Goal: Task Accomplishment & Management: Complete application form

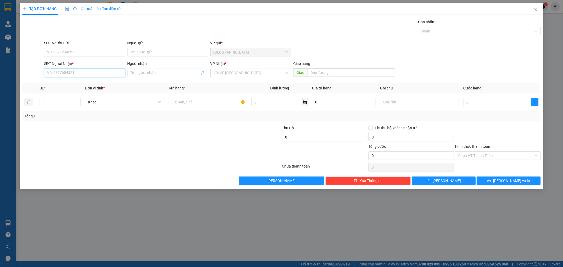
click at [98, 73] on input "SĐT Người Nhận *" at bounding box center [84, 73] width 81 height 8
type input "0975454005"
click at [106, 82] on div "0975454005 - anh thủy" at bounding box center [84, 84] width 75 height 6
type input "anh thủy"
type input "0975454005"
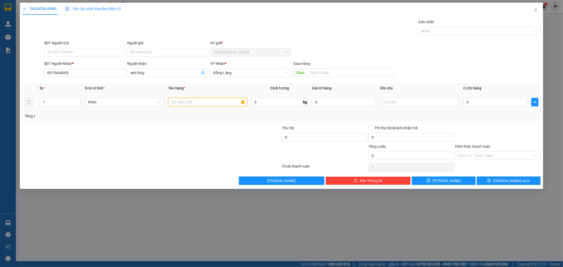
click at [193, 100] on input "text" at bounding box center [207, 102] width 79 height 8
type input "1 cục đen"
click at [478, 102] on input "0" at bounding box center [496, 102] width 64 height 8
type input "5"
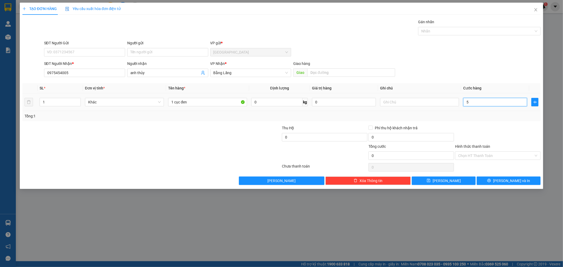
type input "5"
type input "50"
type input "50.000"
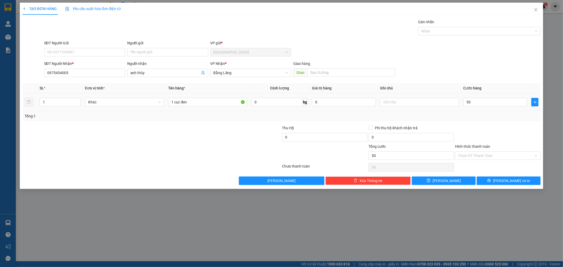
type input "50.000"
click at [479, 123] on div "Transit Pickup Surcharge Ids Transit Deliver Surcharge Ids Transit Deliver Surc…" at bounding box center [281, 102] width 519 height 166
click at [498, 176] on div "Transit Pickup Surcharge Ids Transit Deliver Surcharge Ids Transit Deliver Surc…" at bounding box center [281, 102] width 519 height 166
click at [498, 184] on button "[PERSON_NAME] và In" at bounding box center [509, 181] width 64 height 8
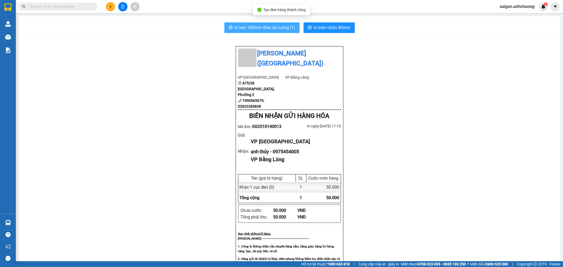
click at [290, 24] on button "In tem 100mm theo số lượng (1)" at bounding box center [262, 27] width 75 height 11
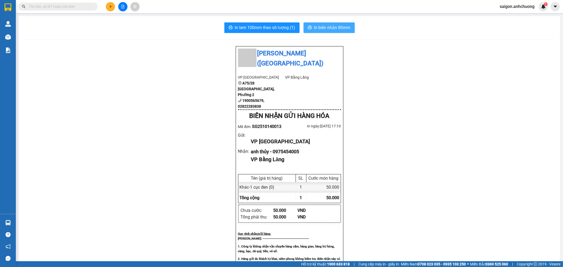
click at [340, 27] on span "In biên nhận 80mm" at bounding box center [332, 27] width 36 height 7
click at [273, 29] on span "In tem 100mm theo số lượng (1)" at bounding box center [265, 27] width 60 height 7
click at [107, 8] on button at bounding box center [110, 6] width 9 height 9
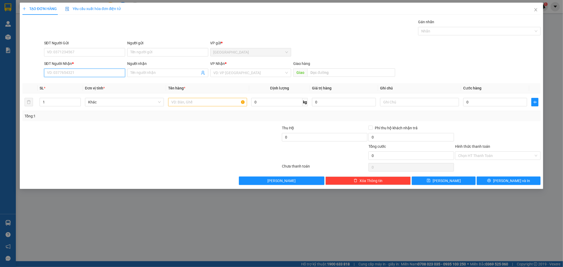
click at [71, 73] on input "SĐT Người Nhận *" at bounding box center [84, 73] width 81 height 8
type input "0764601234"
click at [78, 82] on div "0764601234 - [PERSON_NAME]" at bounding box center [84, 84] width 75 height 6
type input "[PERSON_NAME]"
type input "0764601234"
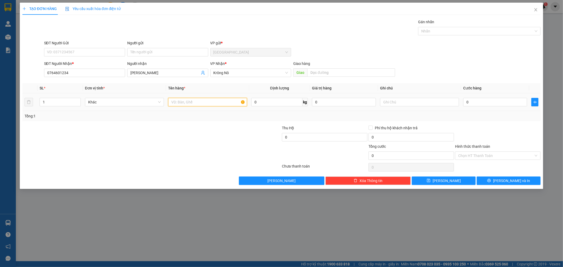
click at [188, 104] on input "text" at bounding box center [207, 102] width 79 height 8
type input "1 thùng xốp"
click at [500, 101] on input "0" at bounding box center [496, 102] width 64 height 8
type input "5"
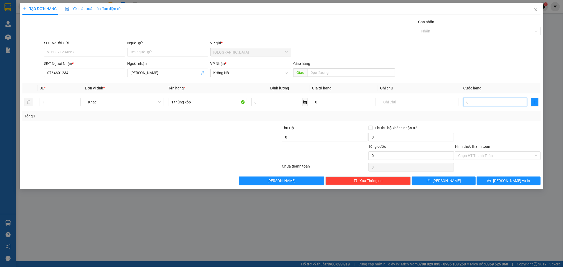
type input "5"
type input "50"
click at [479, 102] on input "50" at bounding box center [496, 102] width 64 height 8
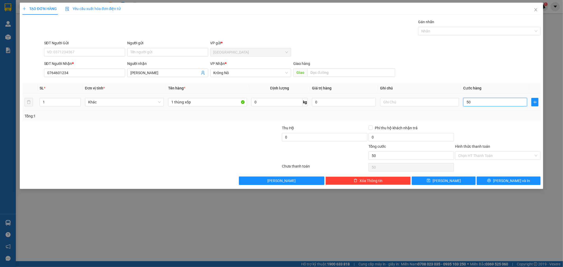
click at [479, 102] on input "50" at bounding box center [496, 102] width 64 height 8
type input "4"
type input "40"
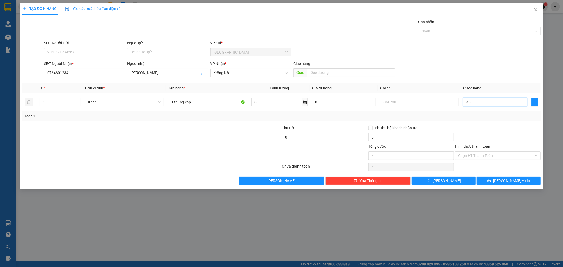
type input "40"
type input "40.000"
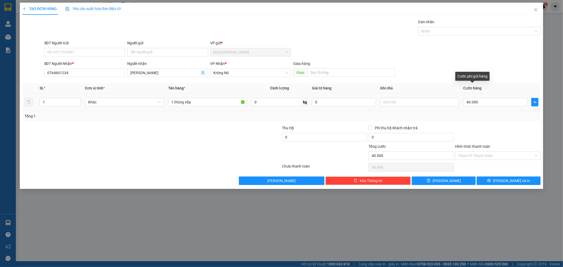
click at [498, 114] on div "Tổng: 1" at bounding box center [282, 116] width 515 height 6
click at [519, 182] on span "[PERSON_NAME] và In" at bounding box center [511, 181] width 37 height 6
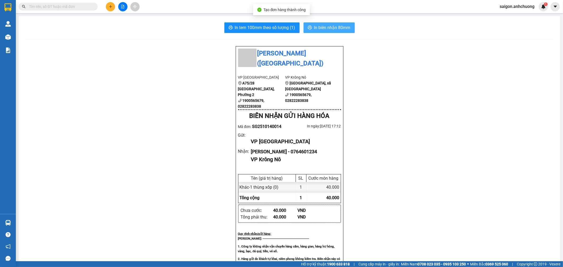
drag, startPoint x: 325, startPoint y: 28, endPoint x: 333, endPoint y: 28, distance: 8.5
click at [327, 28] on span "In biên nhận 80mm" at bounding box center [332, 27] width 36 height 7
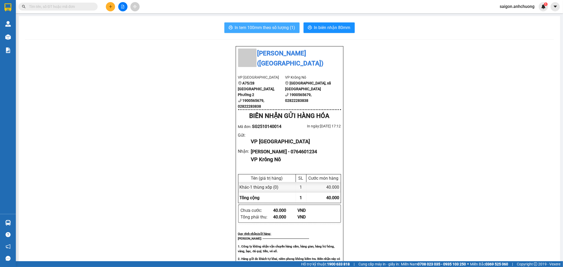
click at [278, 27] on span "In tem 100mm theo số lượng (1)" at bounding box center [265, 27] width 60 height 7
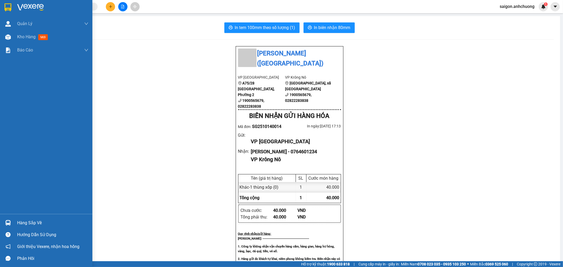
click at [19, 6] on img at bounding box center [30, 7] width 27 height 8
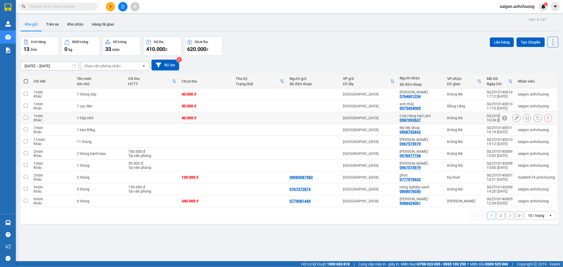
click at [436, 116] on div "Cửa Hàng Hai Lâm" at bounding box center [421, 116] width 42 height 4
checkbox input "true"
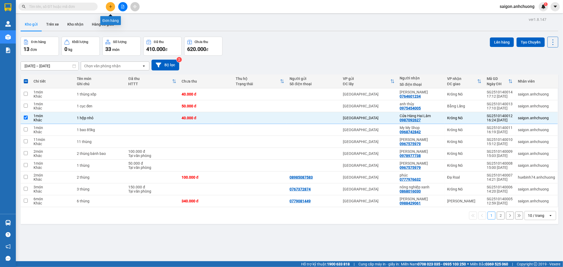
click at [112, 9] on button at bounding box center [110, 6] width 9 height 9
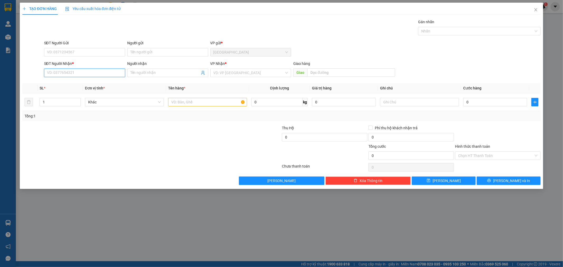
click at [82, 75] on input "SĐT Người Nhận *" at bounding box center [84, 73] width 81 height 8
type input "2"
click at [77, 101] on icon "up" at bounding box center [78, 101] width 2 height 2
click at [189, 100] on input "text" at bounding box center [207, 102] width 79 height 8
click at [109, 68] on div "SĐT Người Nhận *" at bounding box center [84, 65] width 81 height 8
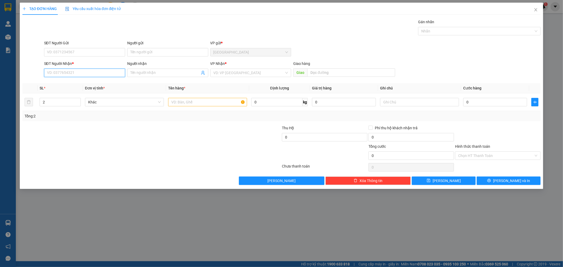
click at [108, 72] on input "SĐT Người Nhận *" at bounding box center [84, 73] width 81 height 8
type input "0987092627"
click at [96, 81] on div "0987092627 - Cửa [GEOGRAPHIC_DATA]" at bounding box center [84, 84] width 75 height 6
type input "Cửa Hàng Hai Lâm"
type input "0987092627"
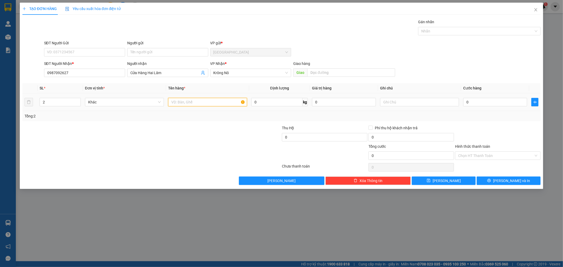
click at [197, 99] on input "text" at bounding box center [207, 102] width 79 height 8
type input "2 kiện"
click at [484, 98] on div "0" at bounding box center [496, 102] width 64 height 11
click at [484, 101] on input "0" at bounding box center [496, 102] width 64 height 8
type input "3"
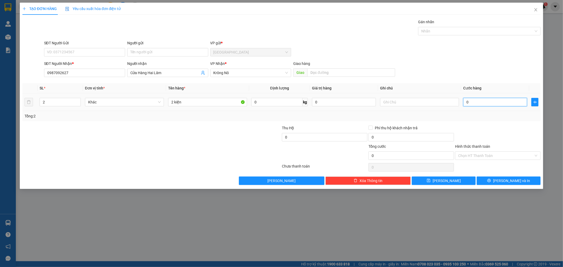
type input "3"
type input "30"
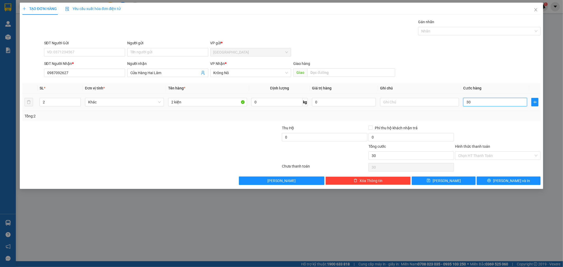
type input "300"
type input "300.000"
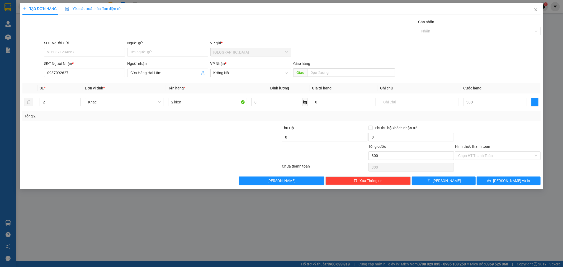
type input "300.000"
click at [499, 65] on div "SĐT Người Nhận * 0987092627 Người nhận Cửa Hàng Hai Lâm VP Nhận * Krông Nô Giao…" at bounding box center [292, 70] width 499 height 18
click at [491, 182] on icon "printer" at bounding box center [490, 181] width 4 height 4
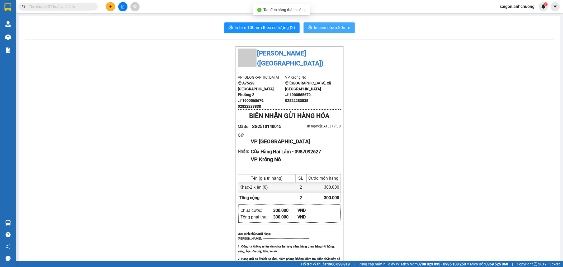
click at [341, 27] on span "In biên nhận 80mm" at bounding box center [332, 27] width 36 height 7
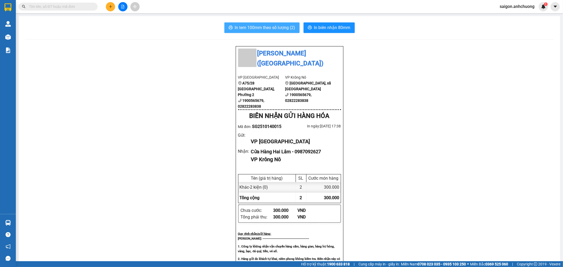
click at [260, 25] on span "In tem 100mm theo số lượng (2)" at bounding box center [265, 27] width 60 height 7
click at [110, 8] on icon "plus" at bounding box center [111, 7] width 4 height 4
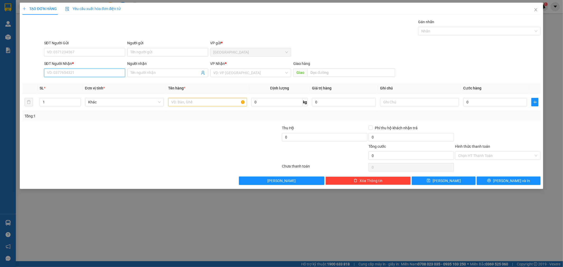
click at [104, 77] on input "SĐT Người Nhận *" at bounding box center [84, 73] width 81 height 8
click at [98, 72] on input "SĐT Người Nhận *" at bounding box center [84, 73] width 81 height 8
click at [538, 11] on span "Close" at bounding box center [536, 10] width 15 height 15
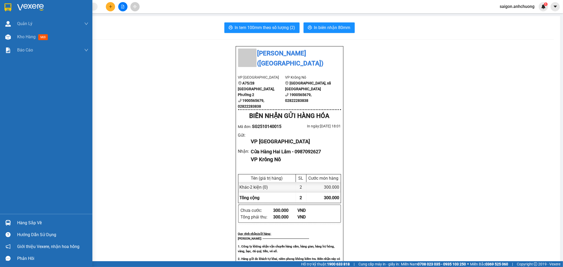
click at [15, 4] on div at bounding box center [46, 8] width 92 height 17
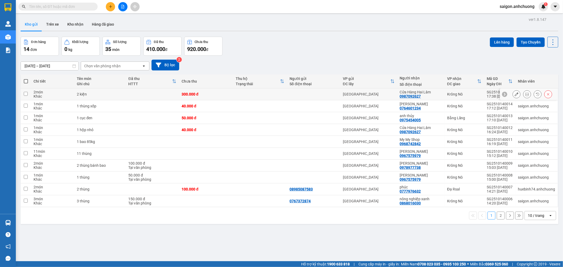
click at [441, 93] on td "Cửa Hàng Hai Lâm 0987092627" at bounding box center [421, 94] width 47 height 12
checkbox input "true"
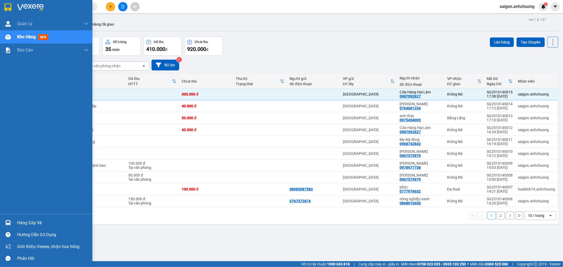
click at [12, 3] on div at bounding box center [7, 7] width 9 height 9
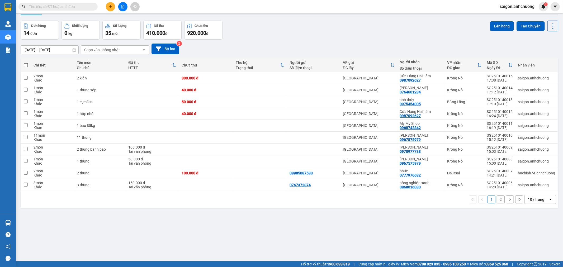
scroll to position [24, 0]
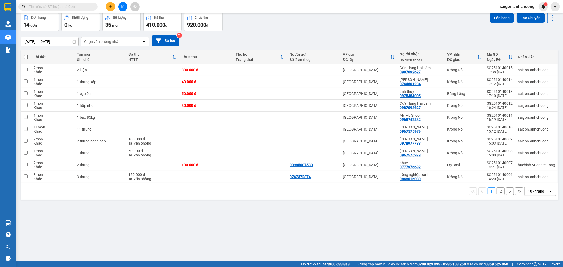
click at [538, 193] on div "10 / trang" at bounding box center [536, 191] width 16 height 5
click at [535, 253] on span "100 / trang" at bounding box center [534, 250] width 19 height 5
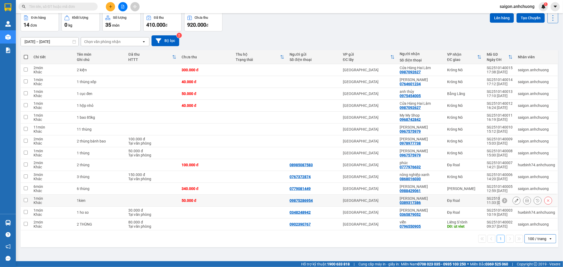
click at [435, 199] on div "[PERSON_NAME]" at bounding box center [421, 199] width 42 height 4
checkbox input "true"
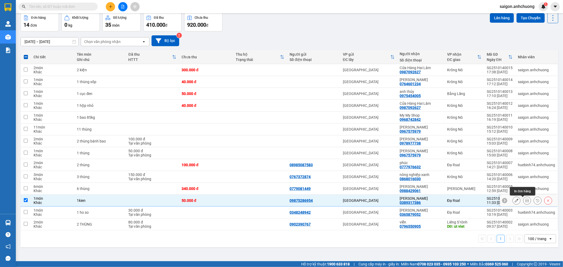
click at [524, 201] on button at bounding box center [527, 200] width 7 height 9
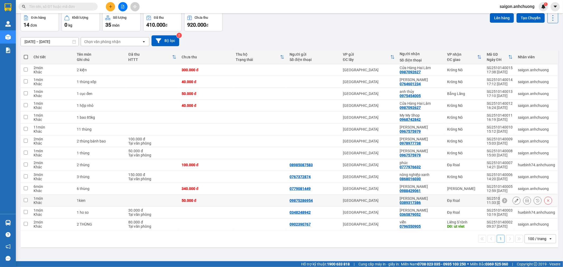
click at [449, 202] on div "Đạ Rsal" at bounding box center [464, 201] width 34 height 4
checkbox input "true"
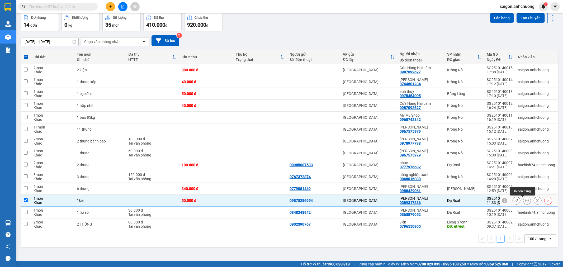
click at [526, 201] on icon at bounding box center [528, 201] width 4 height 4
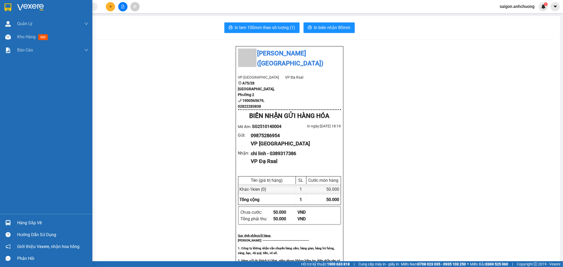
click at [28, 7] on img at bounding box center [30, 7] width 27 height 8
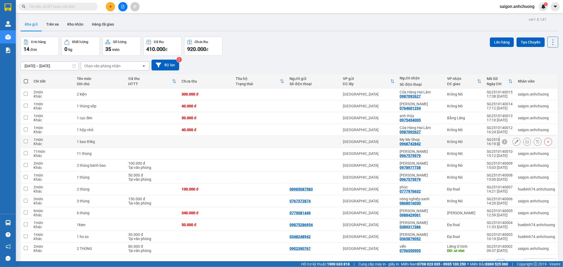
scroll to position [24, 0]
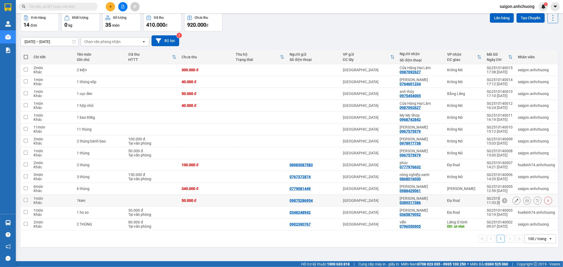
click at [515, 202] on icon at bounding box center [517, 201] width 4 height 4
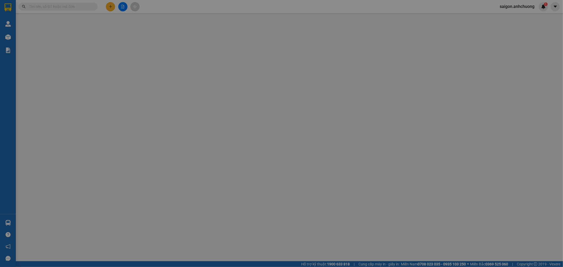
type input "09875286954"
type input "0389317386"
type input "[PERSON_NAME]"
type input "0"
type input "50.000"
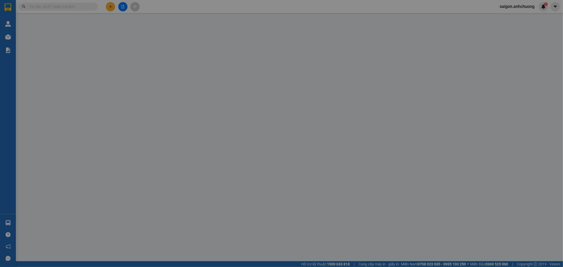
type input "50.000"
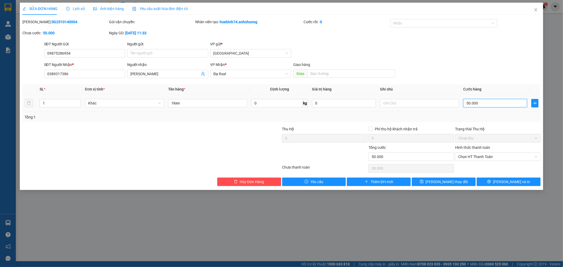
click at [490, 104] on input "50.000" at bounding box center [496, 103] width 64 height 8
type input "6"
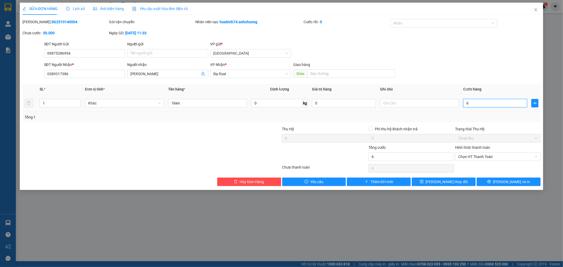
type input "60"
type input "60.000"
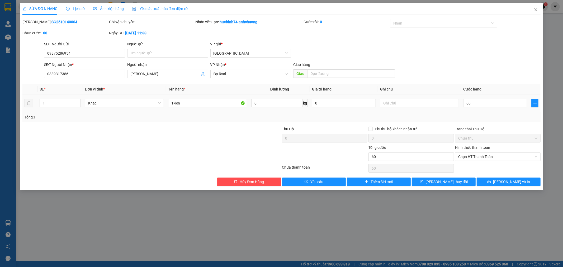
type input "60.000"
click at [500, 124] on div "Total Paid Fee 0 Total UnPaid Fee 50.000 Cash Collection Total Fee Mã ĐH: SG251…" at bounding box center [281, 102] width 519 height 167
click at [498, 180] on button "[PERSON_NAME] và In" at bounding box center [509, 182] width 64 height 8
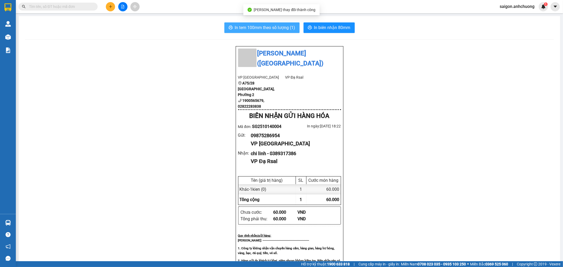
click at [263, 26] on span "In tem 100mm theo số lượng (1)" at bounding box center [265, 27] width 60 height 7
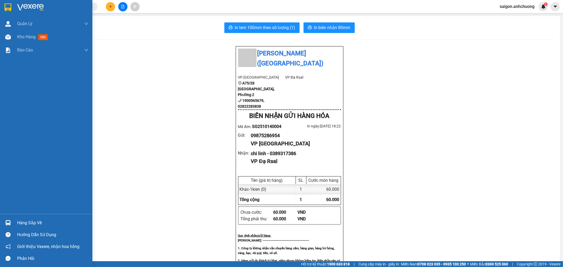
click at [29, 10] on img at bounding box center [30, 7] width 27 height 8
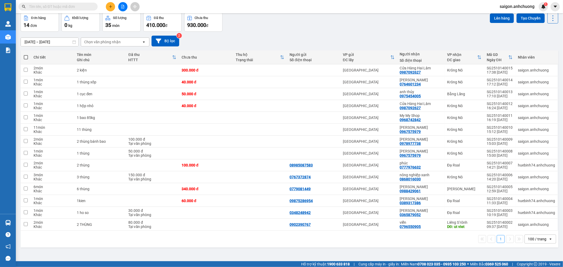
scroll to position [24, 0]
click at [538, 241] on div "100 / trang" at bounding box center [537, 238] width 18 height 5
click at [530, 221] on div "80 / trang" at bounding box center [536, 219] width 32 height 10
click at [428, 227] on div "viễn 0796550905" at bounding box center [421, 224] width 42 height 8
checkbox input "true"
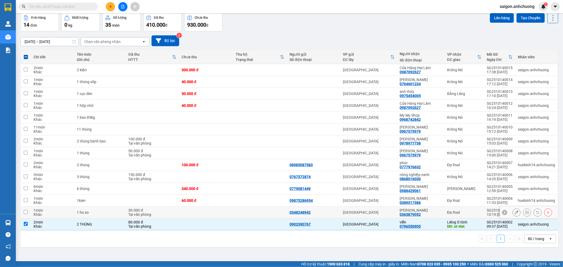
click at [427, 211] on div "[PERSON_NAME]" at bounding box center [421, 210] width 42 height 4
checkbox input "true"
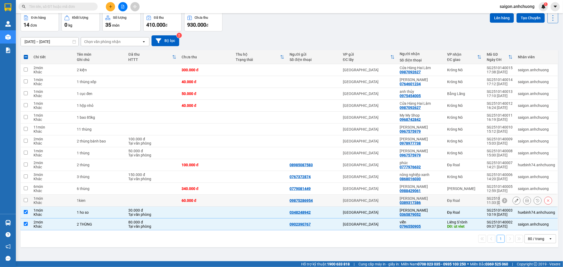
click at [434, 200] on div "[PERSON_NAME]" at bounding box center [421, 199] width 42 height 4
checkbox input "true"
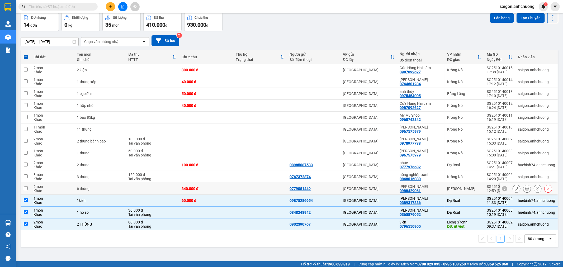
click at [434, 189] on div "[PERSON_NAME] 0988429061" at bounding box center [421, 189] width 42 height 8
checkbox input "true"
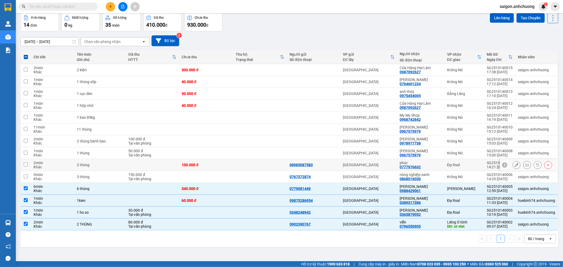
click at [429, 164] on div "phúc" at bounding box center [421, 163] width 42 height 4
checkbox input "true"
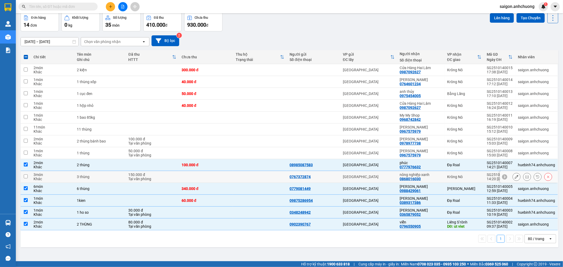
click at [429, 175] on div "nông nghiệp xanh" at bounding box center [421, 175] width 42 height 4
checkbox input "true"
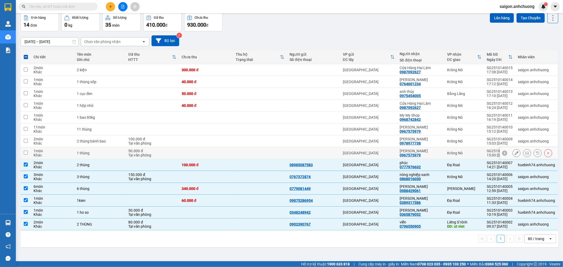
click at [426, 153] on div "[PERSON_NAME] 0967575979" at bounding box center [421, 153] width 42 height 8
checkbox input "true"
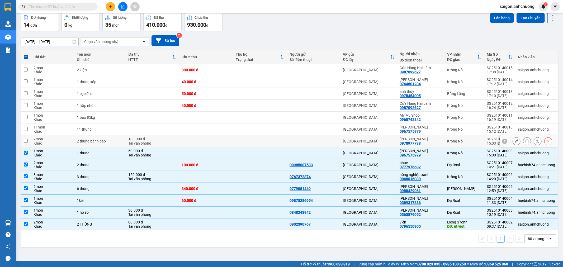
click at [426, 142] on div "minh ky 0978977738" at bounding box center [421, 141] width 42 height 8
checkbox input "true"
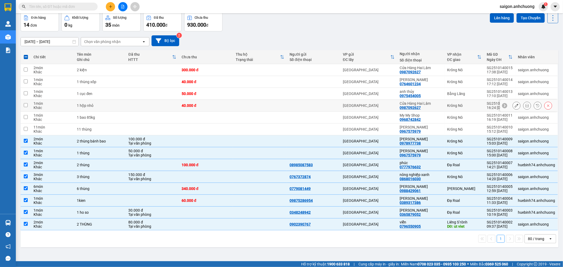
click at [423, 104] on div "Cửa Hàng Hai Lâm" at bounding box center [421, 103] width 42 height 4
checkbox input "true"
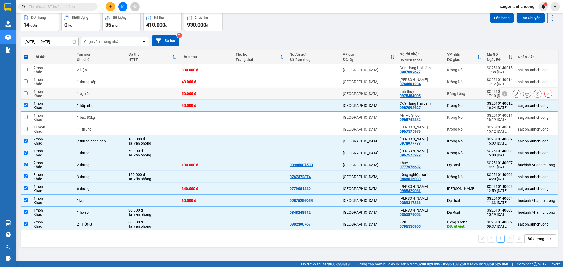
click at [426, 95] on div "anh thủy 0975454005" at bounding box center [421, 94] width 42 height 8
checkbox input "true"
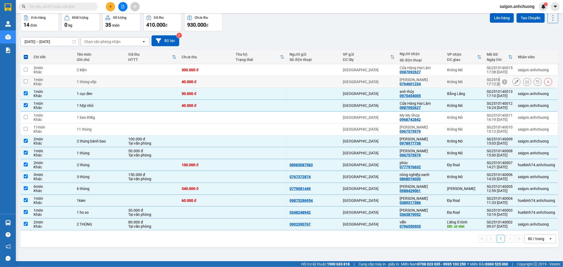
click at [425, 82] on div "[PERSON_NAME] 0764601234" at bounding box center [421, 82] width 42 height 8
checkbox input "true"
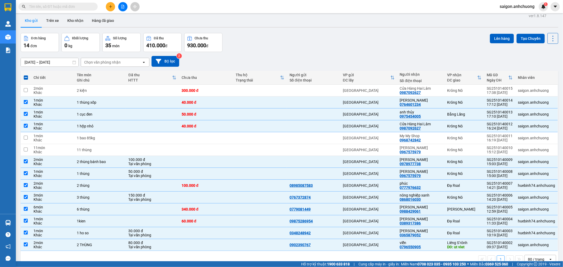
scroll to position [0, 0]
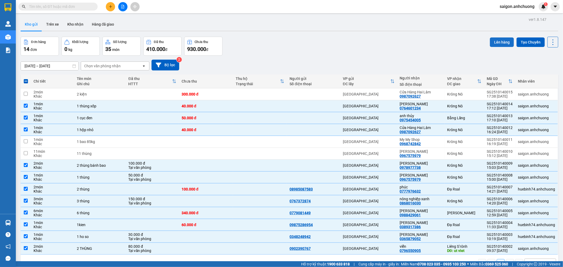
click at [493, 46] on button "Lên hàng" at bounding box center [502, 43] width 24 height 10
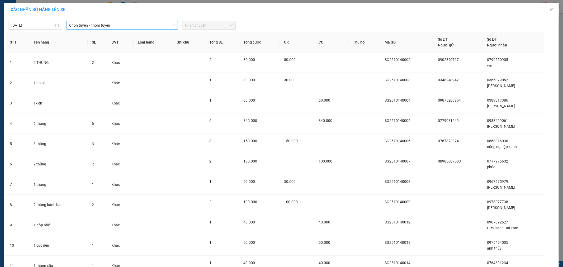
click at [97, 25] on span "Chọn tuyến - nhóm tuyến" at bounding box center [121, 25] width 105 height 8
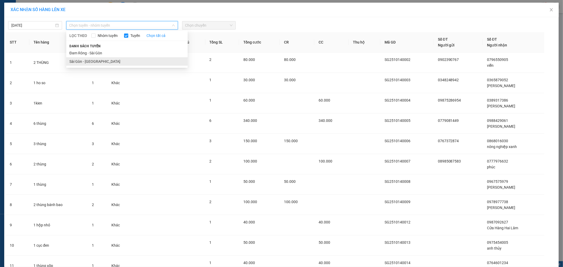
click at [96, 59] on li "Sài Gòn - [GEOGRAPHIC_DATA]" at bounding box center [127, 61] width 122 height 8
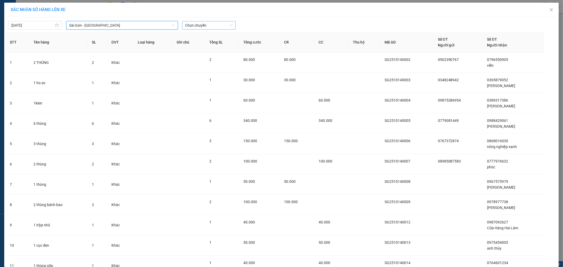
click at [199, 24] on span "Chọn chuyến" at bounding box center [209, 25] width 48 height 8
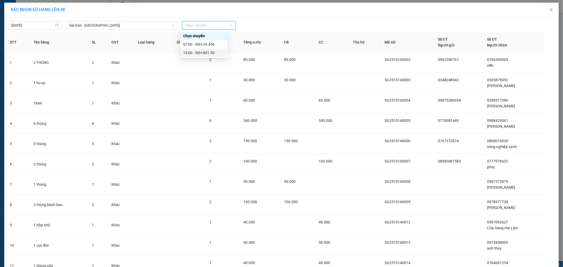
click at [207, 55] on div "19:00 - 50H-801.55" at bounding box center [203, 53] width 41 height 6
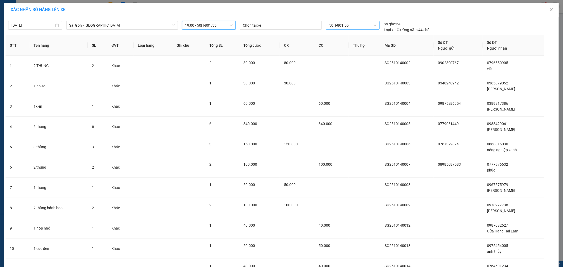
click at [348, 25] on span "50H-801.55" at bounding box center [352, 25] width 47 height 8
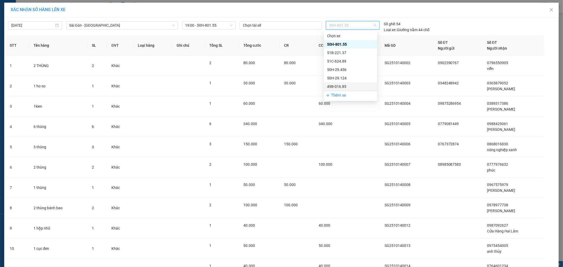
click at [353, 86] on div "49B-016.85" at bounding box center [350, 87] width 47 height 6
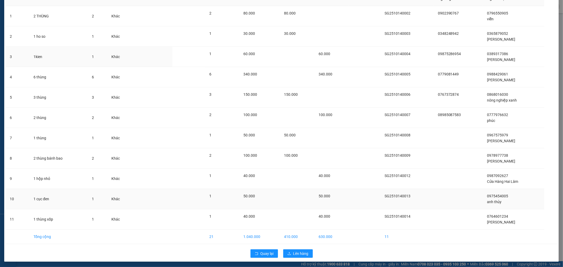
scroll to position [48, 0]
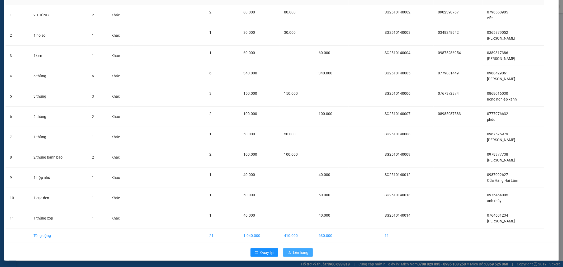
click at [293, 255] on span "Lên hàng" at bounding box center [300, 253] width 15 height 6
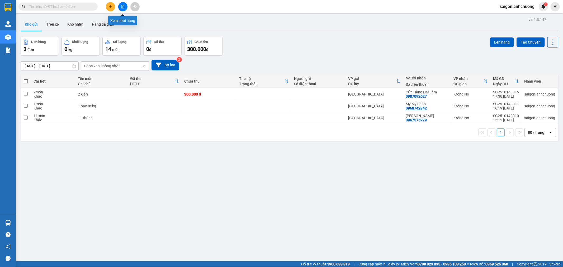
click at [122, 6] on icon "file-add" at bounding box center [123, 7] width 4 height 4
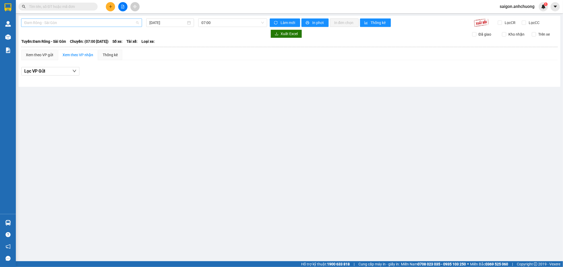
click at [102, 20] on span "Đam Rông - Sài Gòn" at bounding box center [81, 23] width 115 height 8
click at [66, 49] on div "Sài Gòn - [GEOGRAPHIC_DATA]" at bounding box center [81, 50] width 115 height 6
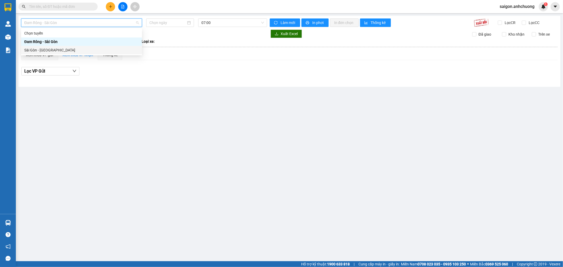
type input "[DATE]"
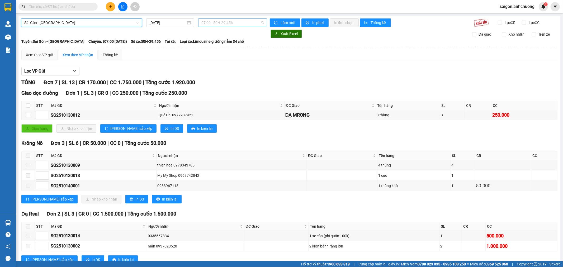
click at [213, 23] on span "07:00 - 50H-29.456" at bounding box center [233, 23] width 62 height 8
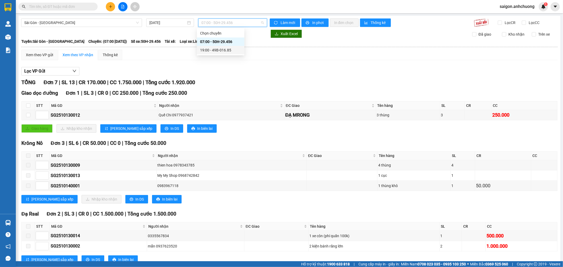
click at [218, 52] on div "19:00 - 49B-016.85" at bounding box center [220, 50] width 41 height 6
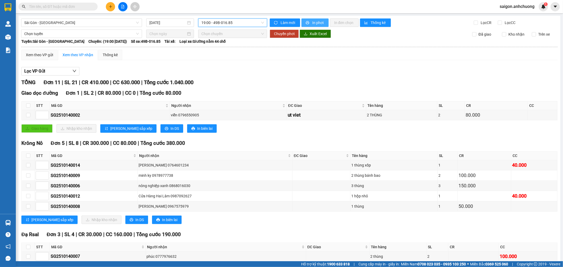
click at [313, 23] on span "In phơi" at bounding box center [319, 23] width 12 height 6
click at [108, 4] on button at bounding box center [110, 6] width 9 height 9
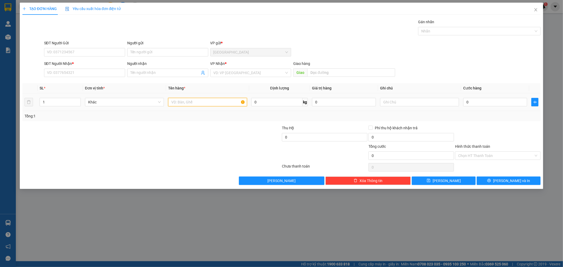
click at [186, 104] on input "text" at bounding box center [207, 102] width 79 height 8
type input "15 xô, 3 bao nhỏ,10 bao cát,4 cuộn nhuawj3 cuộn dây điện 1 bịch đen 2 bịch lưới"
click at [479, 100] on input "0" at bounding box center [496, 102] width 64 height 8
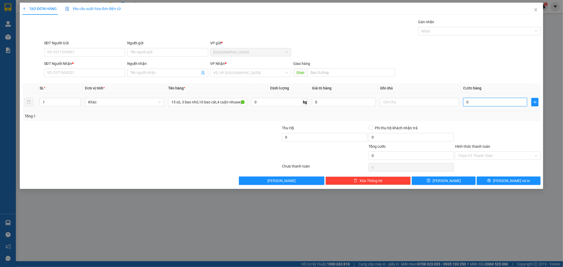
type input "1"
type input "15"
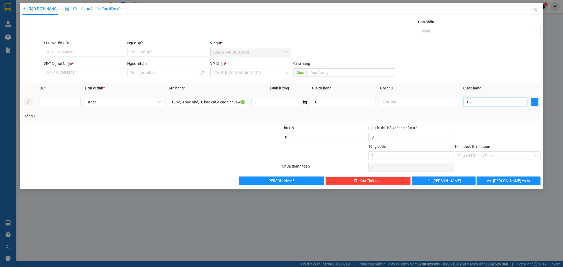
type input "15"
type input "153"
type input "1.530"
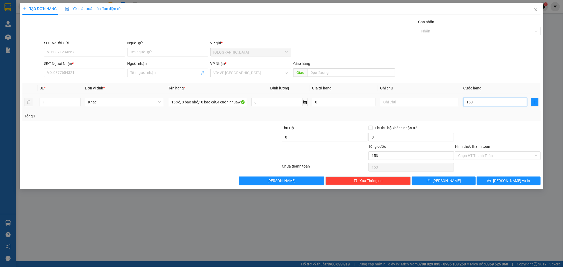
type input "1.530"
type input "15.300"
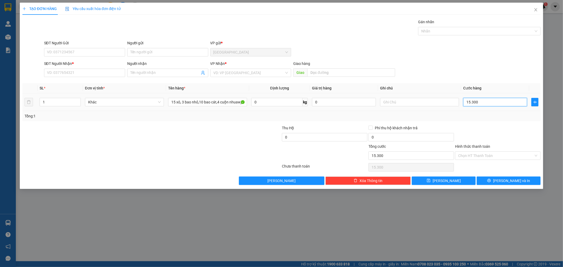
type input "153.000"
type input "1.530.000"
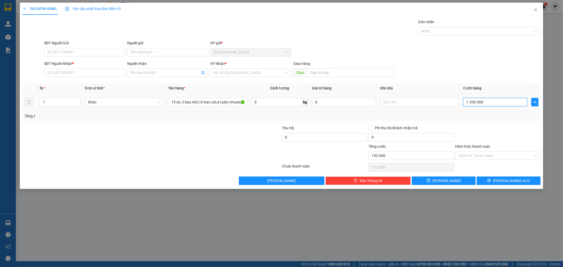
type input "1.530.000"
click at [486, 118] on div "Tổng: 1" at bounding box center [282, 116] width 515 height 6
click at [488, 154] on input "Hình thức thanh toán" at bounding box center [497, 156] width 76 height 8
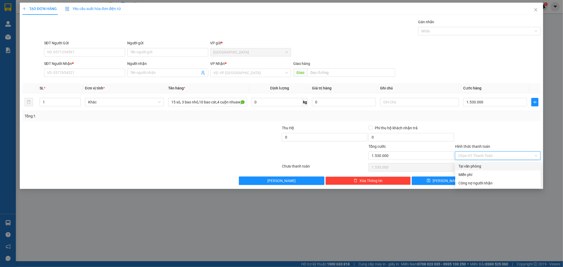
click at [483, 167] on div "Tại văn phòng" at bounding box center [498, 167] width 79 height 6
type input "0"
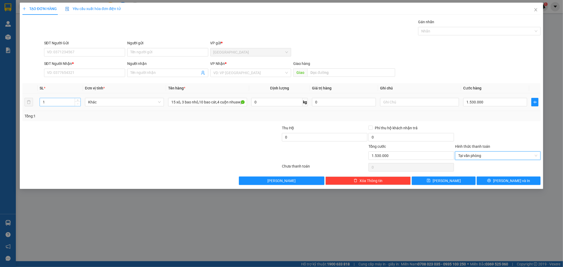
drag, startPoint x: 60, startPoint y: 102, endPoint x: 75, endPoint y: 104, distance: 15.4
click at [60, 102] on input "1" at bounding box center [60, 102] width 41 height 8
click at [64, 101] on input "1" at bounding box center [60, 102] width 41 height 8
type input "38"
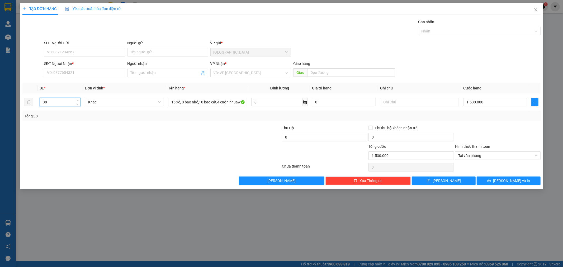
click at [181, 129] on div at bounding box center [108, 134] width 173 height 18
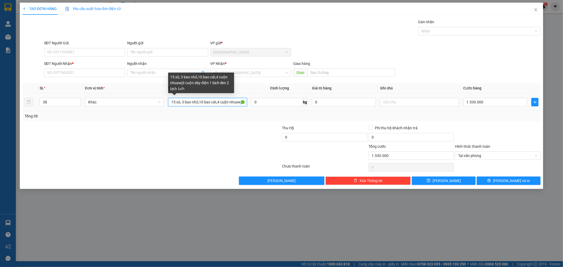
click at [235, 101] on input "15 xô, 3 bao nhỏ,10 bao cát,4 cuộn nhuawj3 cuộn dây điện 1 bịch đen 2 bịch lưới" at bounding box center [207, 102] width 79 height 8
type input "15 xô, 3 bao nhỏ,10 bao cát,4 cuộn nhựa cuộn dây điện 1 bịch đen 2 bịch lưới"
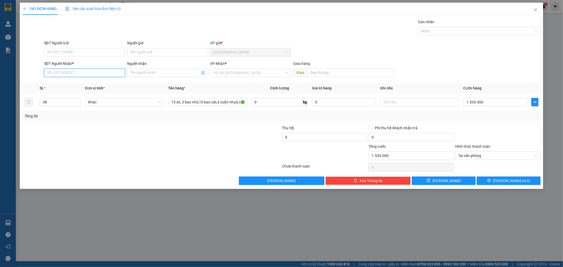
click at [69, 75] on input "SĐT Người Nhận *" at bounding box center [84, 73] width 81 height 8
type input "0981970667"
click at [156, 73] on input "Người nhận" at bounding box center [164, 73] width 69 height 6
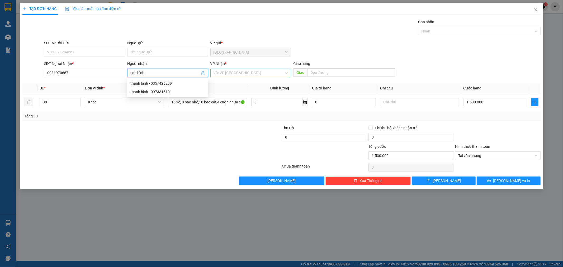
type input "anh bình"
click at [228, 73] on input "search" at bounding box center [249, 73] width 71 height 8
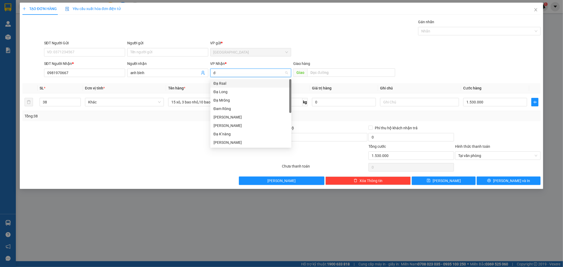
type input "d"
type input "đạ"
click at [229, 119] on div "[PERSON_NAME]" at bounding box center [251, 117] width 75 height 6
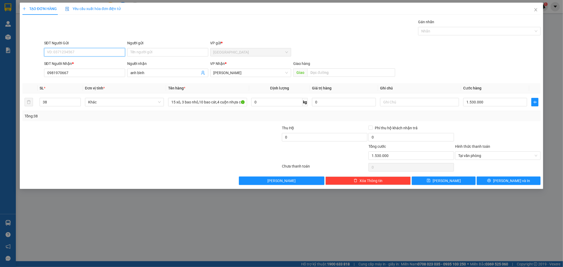
click at [101, 50] on input "SĐT Người Gửi" at bounding box center [84, 52] width 81 height 8
type input "0368523760"
click at [146, 55] on input "Người gửi" at bounding box center [167, 52] width 81 height 8
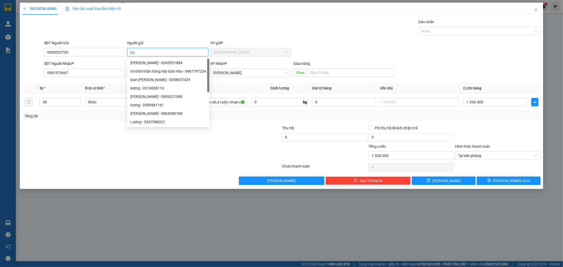
type input "L"
type input "Lương"
click at [167, 135] on div at bounding box center [108, 134] width 173 height 18
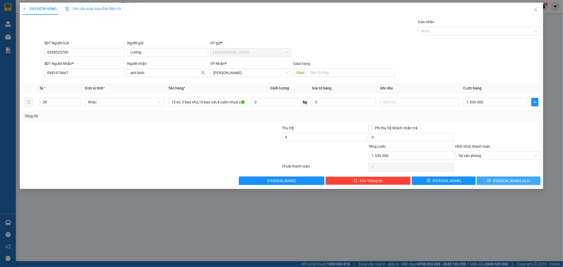
click at [498, 179] on button "[PERSON_NAME] và In" at bounding box center [509, 181] width 64 height 8
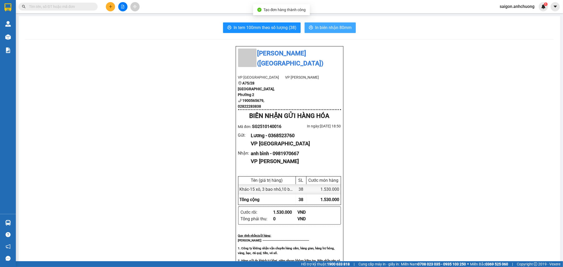
click at [322, 25] on span "In biên nhận 80mm" at bounding box center [333, 27] width 36 height 7
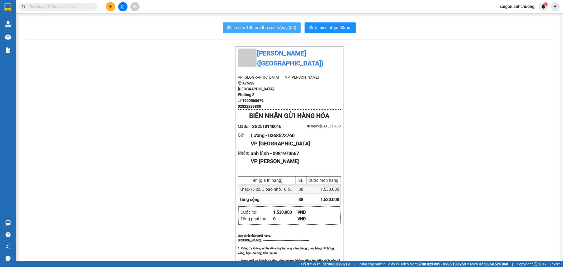
click at [284, 25] on span "In tem 100mm theo số lượng (38)" at bounding box center [265, 27] width 63 height 7
